Goal: Check status: Check status

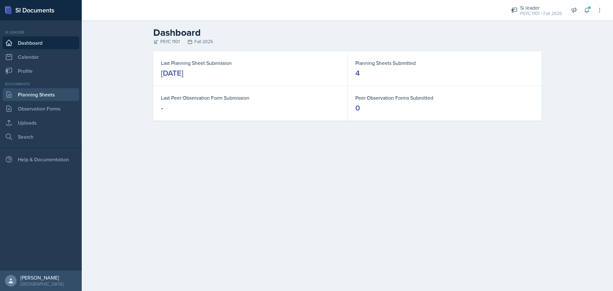
click at [42, 90] on link "Planning Sheets" at bounding box center [41, 94] width 77 height 13
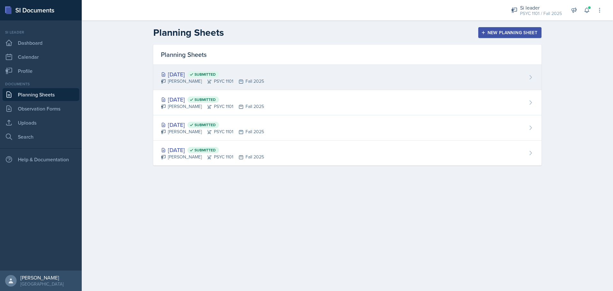
click at [452, 84] on div "[DATE] Submitted [PERSON_NAME] PSYC 1101 Fall 2025" at bounding box center [347, 77] width 388 height 25
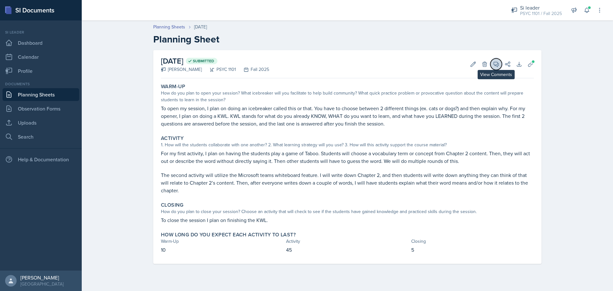
click at [495, 68] on button "View Comments" at bounding box center [497, 64] width 12 height 12
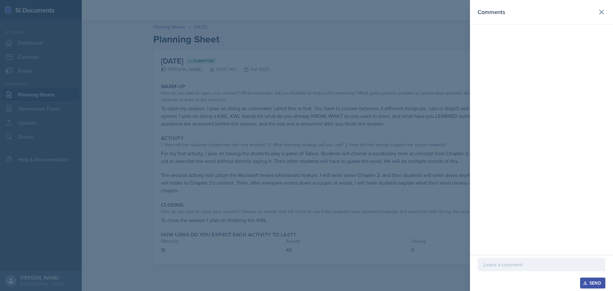
click at [417, 32] on div at bounding box center [306, 145] width 613 height 291
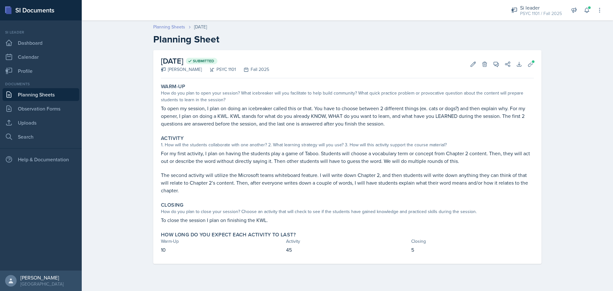
click at [171, 30] on link "Planning Sheets" at bounding box center [169, 27] width 32 height 7
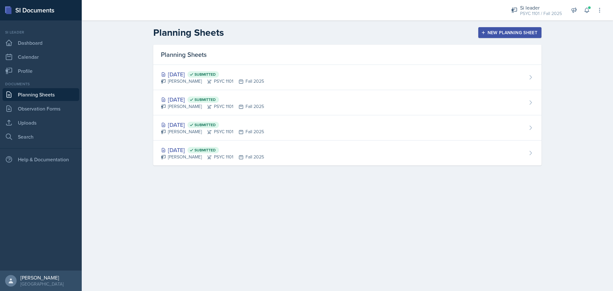
drag, startPoint x: 196, startPoint y: 108, endPoint x: 201, endPoint y: 104, distance: 6.5
click at [208, 108] on icon at bounding box center [210, 107] width 4 height 4
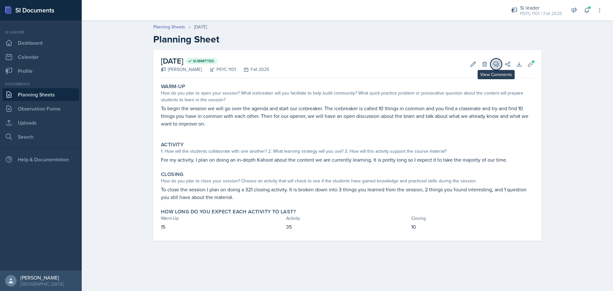
click at [495, 63] on icon at bounding box center [496, 64] width 6 height 6
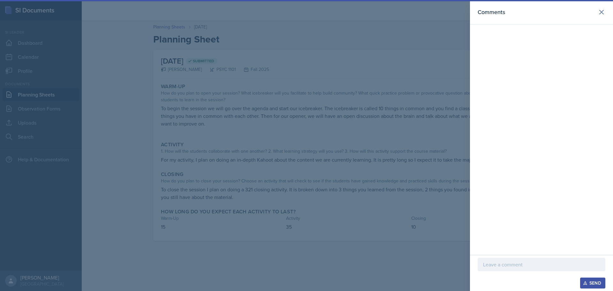
click at [378, 100] on div at bounding box center [306, 145] width 613 height 291
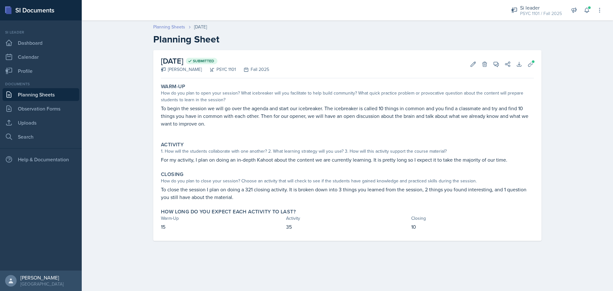
click at [178, 29] on link "Planning Sheets" at bounding box center [169, 27] width 32 height 7
